Goal: Information Seeking & Learning: Learn about a topic

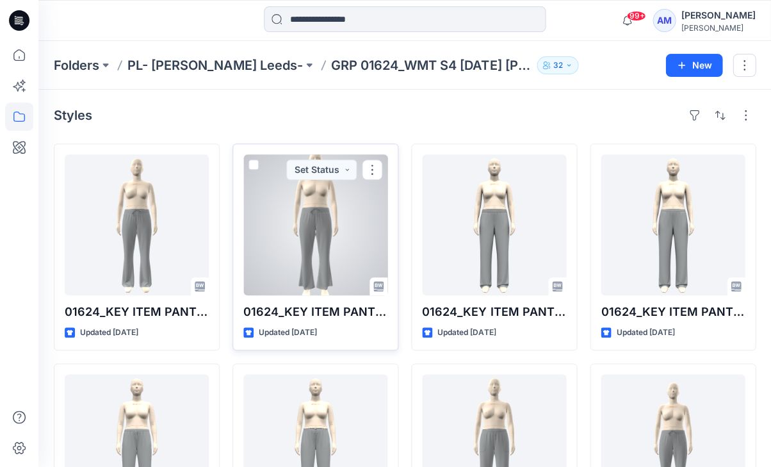
click at [304, 195] on div at bounding box center [315, 224] width 144 height 141
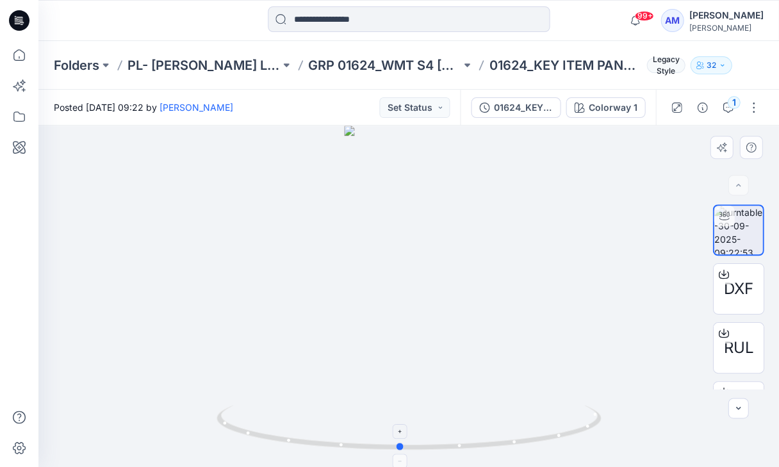
drag, startPoint x: 419, startPoint y: 446, endPoint x: 410, endPoint y: 421, distance: 26.5
click at [410, 421] on icon at bounding box center [409, 429] width 387 height 48
drag, startPoint x: 420, startPoint y: 451, endPoint x: 441, endPoint y: 458, distance: 21.7
click at [441, 458] on div at bounding box center [408, 296] width 740 height 341
drag, startPoint x: 459, startPoint y: 443, endPoint x: 271, endPoint y: 408, distance: 191.5
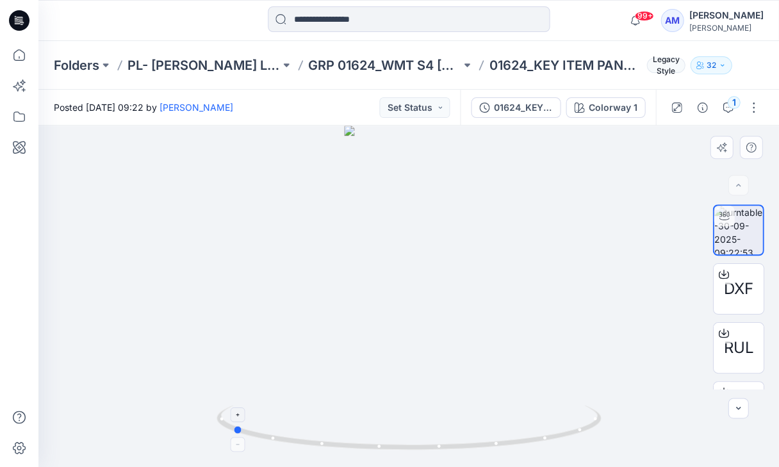
click at [271, 408] on icon at bounding box center [409, 429] width 387 height 48
drag, startPoint x: 361, startPoint y: 321, endPoint x: 444, endPoint y: 327, distance: 83.4
click at [444, 327] on img at bounding box center [408, 114] width 409 height 706
drag, startPoint x: 367, startPoint y: 451, endPoint x: 358, endPoint y: 425, distance: 27.1
click at [358, 425] on icon at bounding box center [409, 429] width 387 height 48
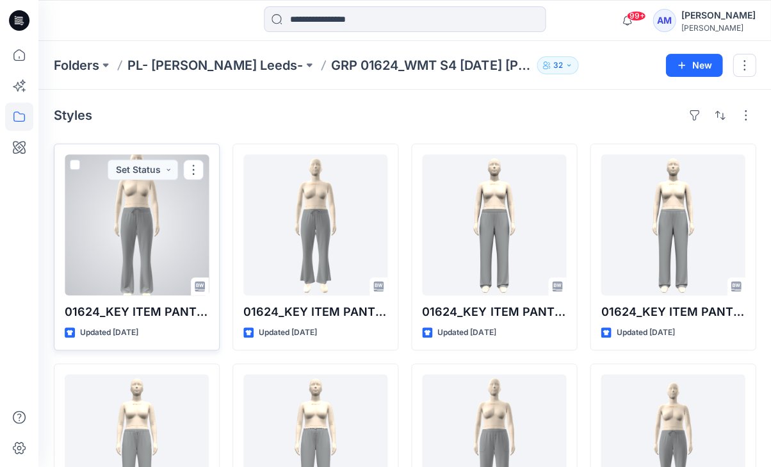
click at [87, 220] on div at bounding box center [137, 224] width 144 height 141
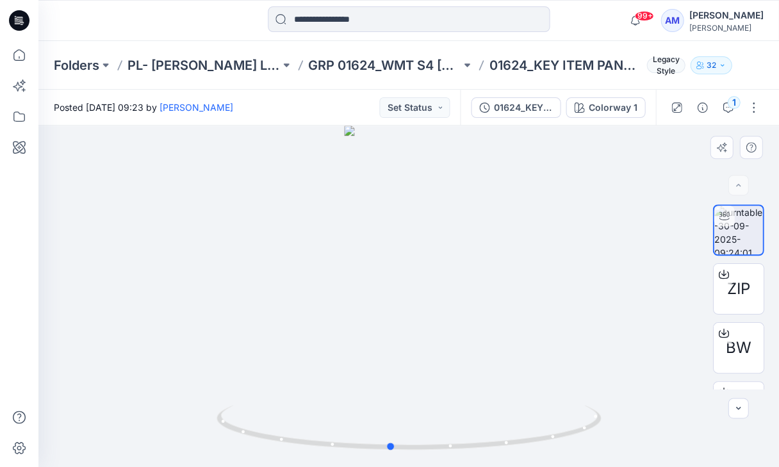
drag, startPoint x: 422, startPoint y: 368, endPoint x: 403, endPoint y: 369, distance: 18.7
click at [403, 369] on div at bounding box center [408, 296] width 740 height 341
drag, startPoint x: 422, startPoint y: 375, endPoint x: 313, endPoint y: 375, distance: 108.9
click at [313, 375] on img at bounding box center [408, 86] width 444 height 759
drag, startPoint x: 423, startPoint y: 448, endPoint x: 428, endPoint y: 463, distance: 15.8
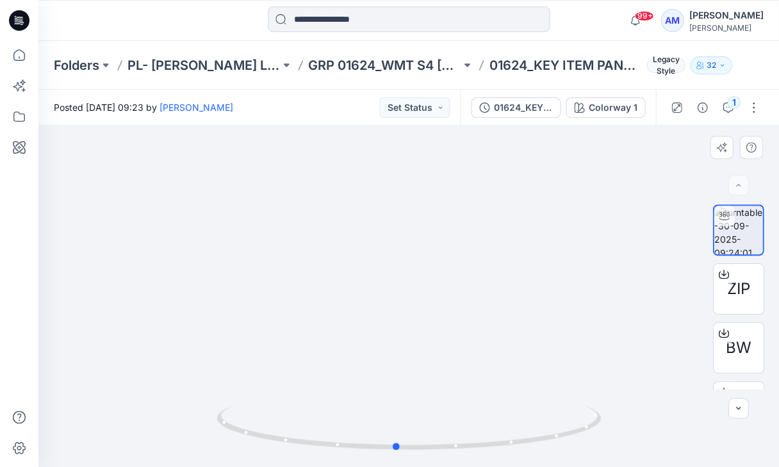
click at [428, 463] on div at bounding box center [408, 435] width 384 height 64
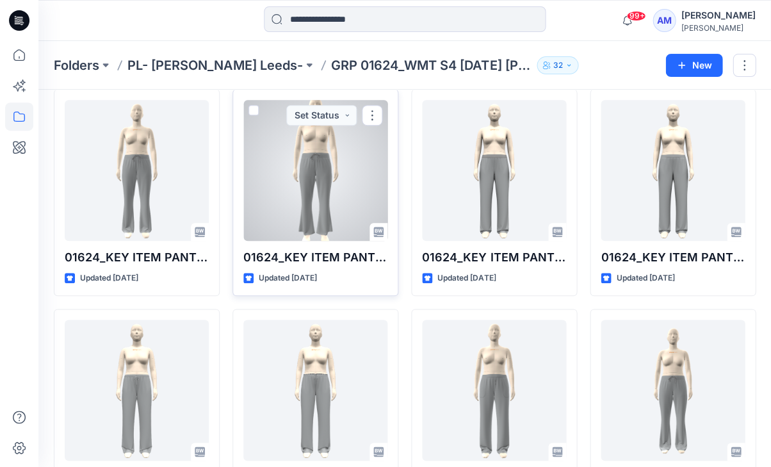
scroll to position [56, 0]
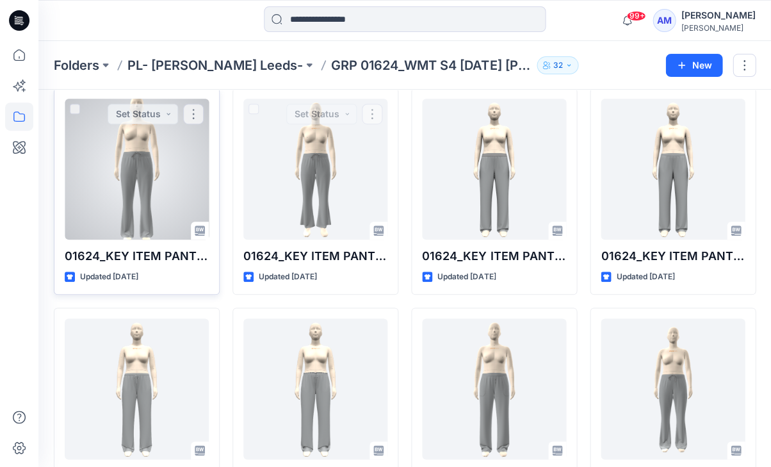
click at [127, 179] on div at bounding box center [137, 169] width 144 height 141
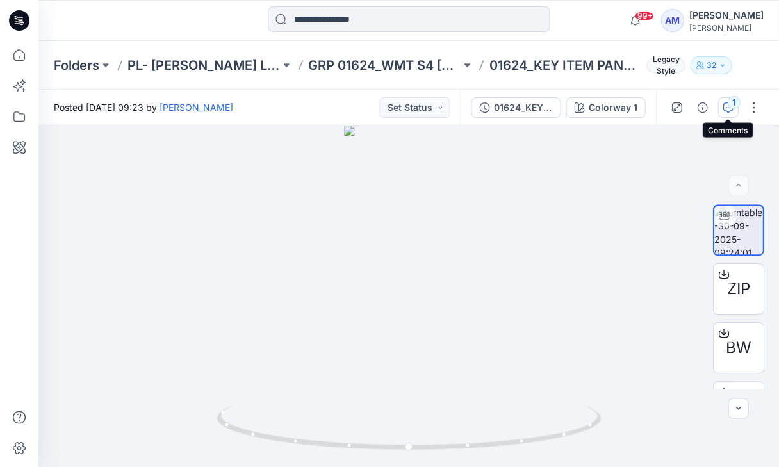
click at [735, 103] on div "1" at bounding box center [733, 102] width 13 height 13
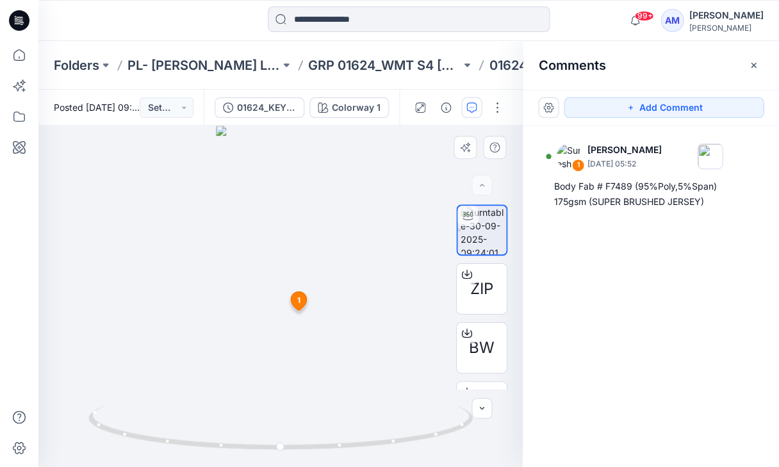
click at [394, 268] on div at bounding box center [280, 296] width 484 height 341
click at [749, 65] on icon "button" at bounding box center [753, 65] width 10 height 10
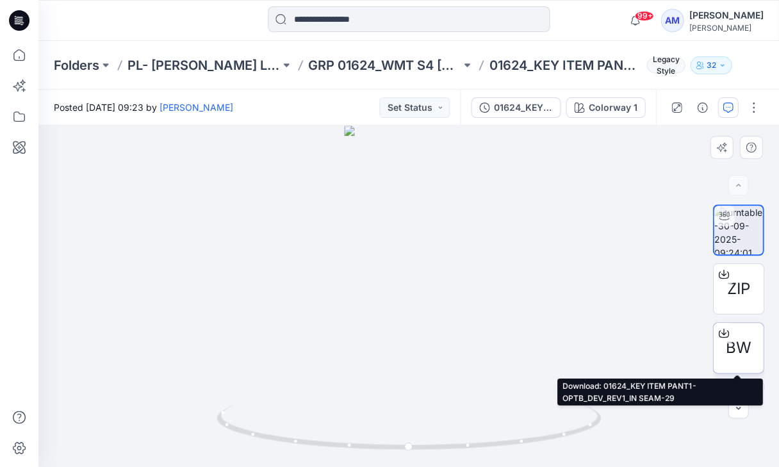
click at [750, 360] on div "BW" at bounding box center [737, 347] width 51 height 51
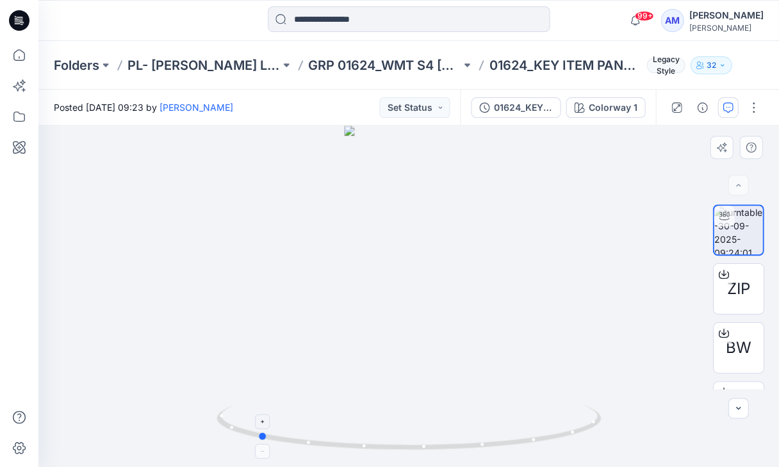
drag, startPoint x: 453, startPoint y: 449, endPoint x: 302, endPoint y: 442, distance: 151.3
click at [302, 442] on icon at bounding box center [409, 429] width 387 height 48
drag, startPoint x: 379, startPoint y: 446, endPoint x: 397, endPoint y: 443, distance: 18.1
click at [397, 443] on icon at bounding box center [409, 429] width 387 height 48
drag, startPoint x: 426, startPoint y: 448, endPoint x: 416, endPoint y: 457, distance: 13.2
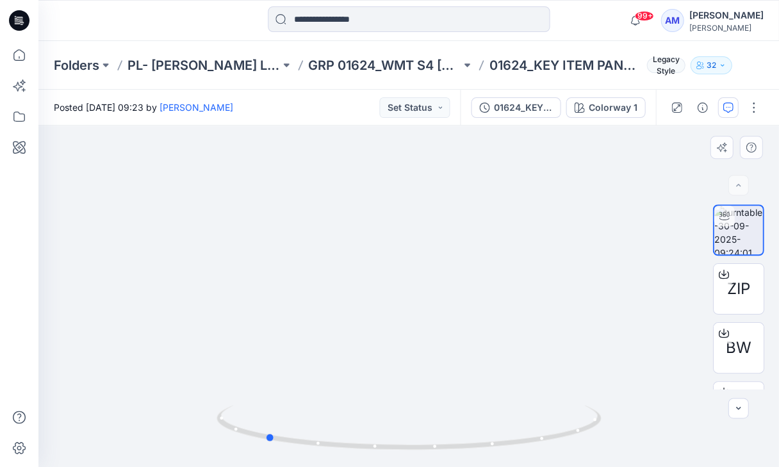
click at [416, 457] on div at bounding box center [408, 435] width 384 height 64
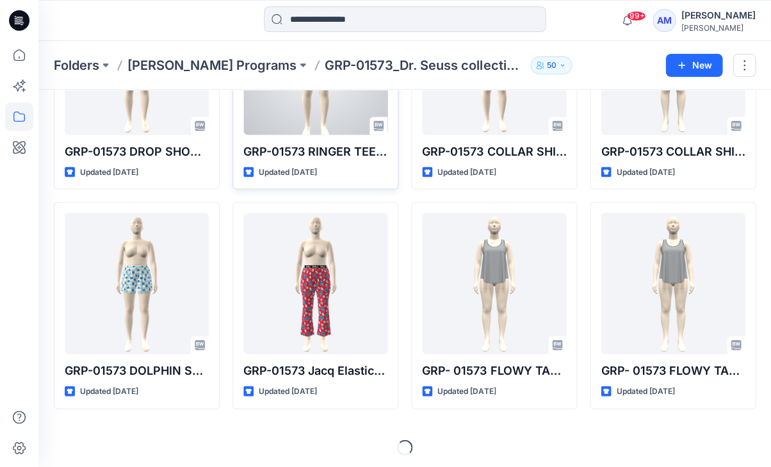
scroll to position [380, 0]
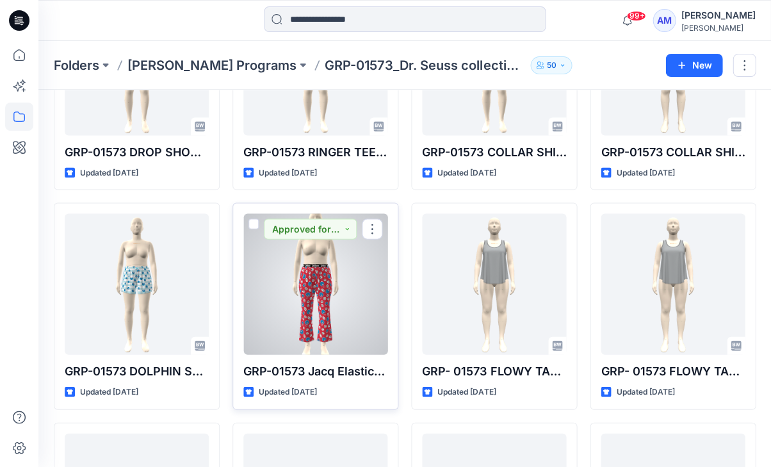
click at [307, 267] on div at bounding box center [315, 283] width 144 height 141
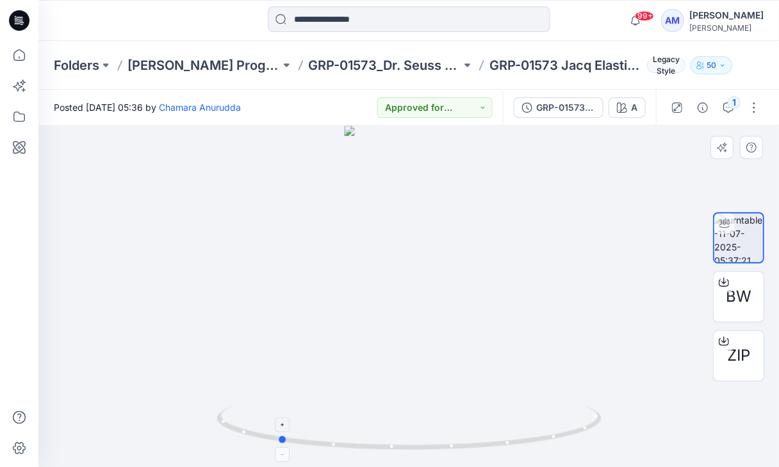
drag, startPoint x: 435, startPoint y: 454, endPoint x: 305, endPoint y: 448, distance: 130.8
click at [305, 448] on div at bounding box center [408, 296] width 740 height 341
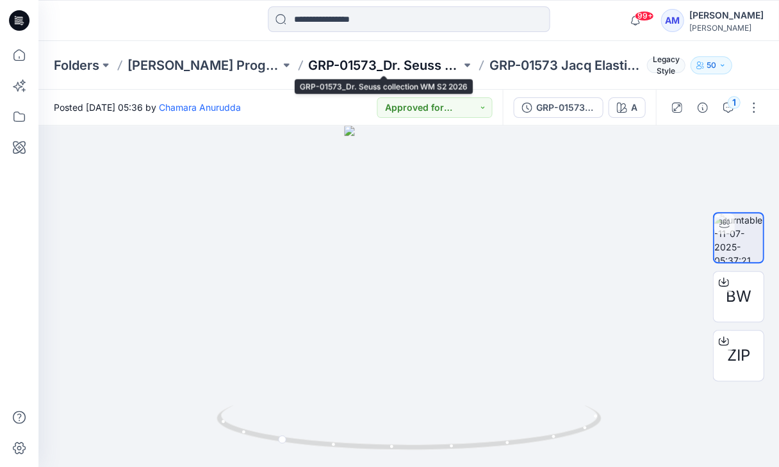
click at [380, 64] on p "GRP-01573_Dr. Seuss collection WM S2 2026" at bounding box center [384, 65] width 152 height 18
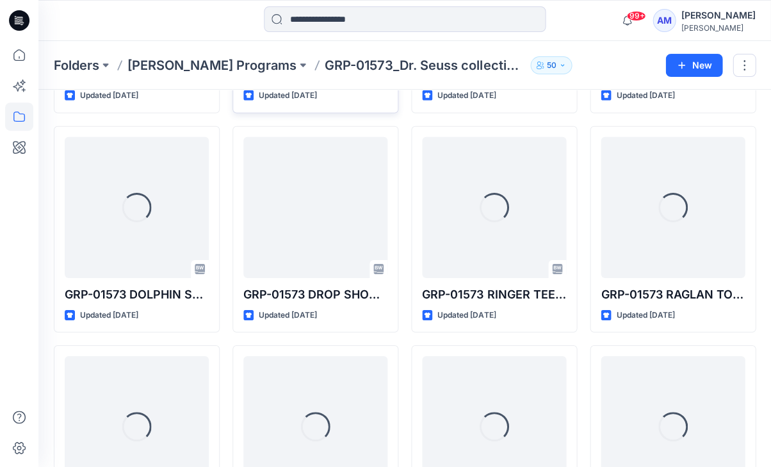
scroll to position [702, 0]
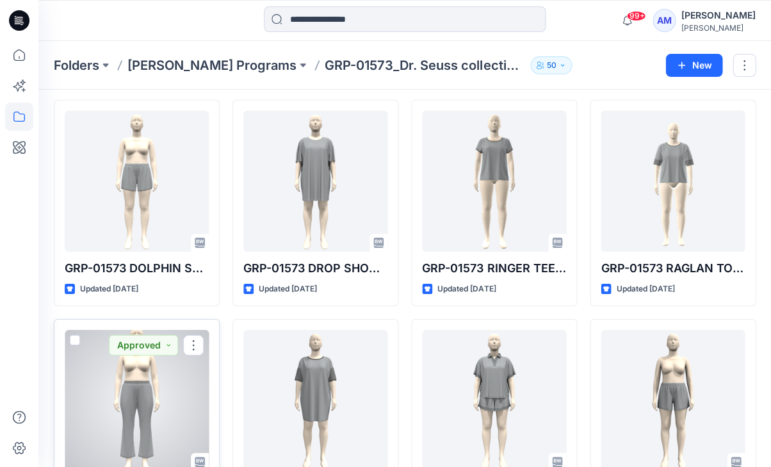
click at [165, 382] on div at bounding box center [137, 400] width 144 height 141
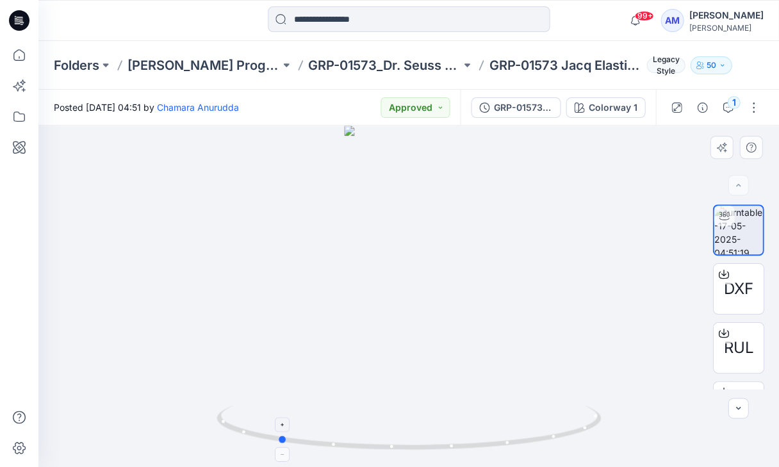
drag, startPoint x: 447, startPoint y: 446, endPoint x: 316, endPoint y: 448, distance: 131.3
click at [316, 448] on icon at bounding box center [409, 429] width 387 height 48
drag, startPoint x: 426, startPoint y: 446, endPoint x: 423, endPoint y: 457, distance: 11.3
click at [423, 457] on div at bounding box center [408, 435] width 384 height 64
drag, startPoint x: 425, startPoint y: 438, endPoint x: 433, endPoint y: 449, distance: 13.7
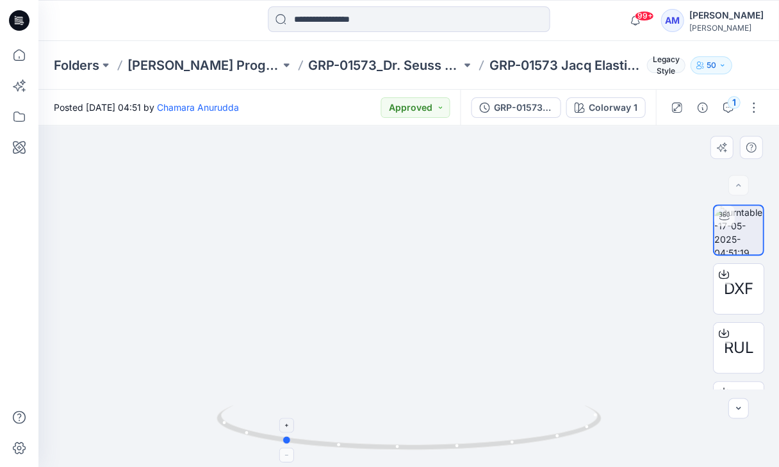
click at [433, 449] on icon at bounding box center [409, 429] width 387 height 48
